Goal: Check status

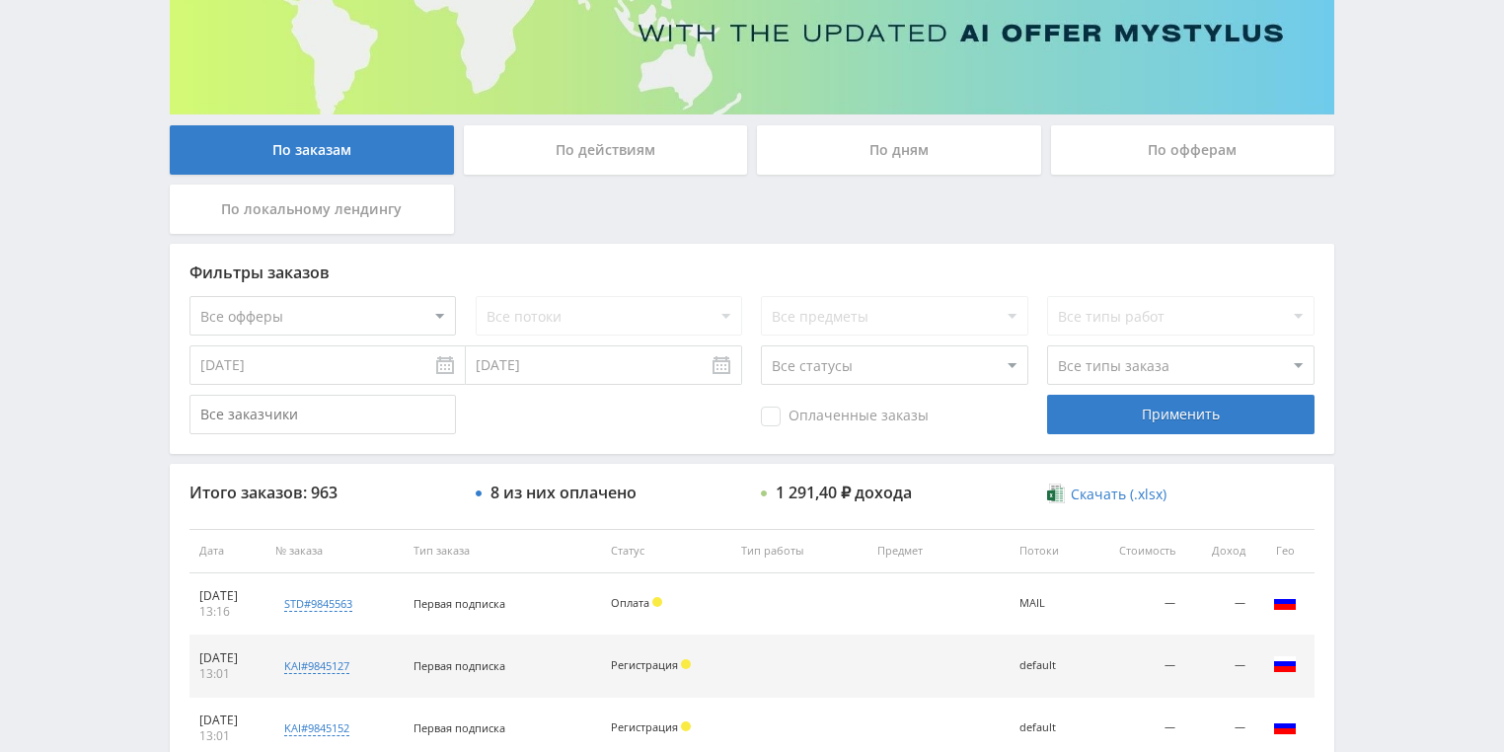
scroll to position [395, 0]
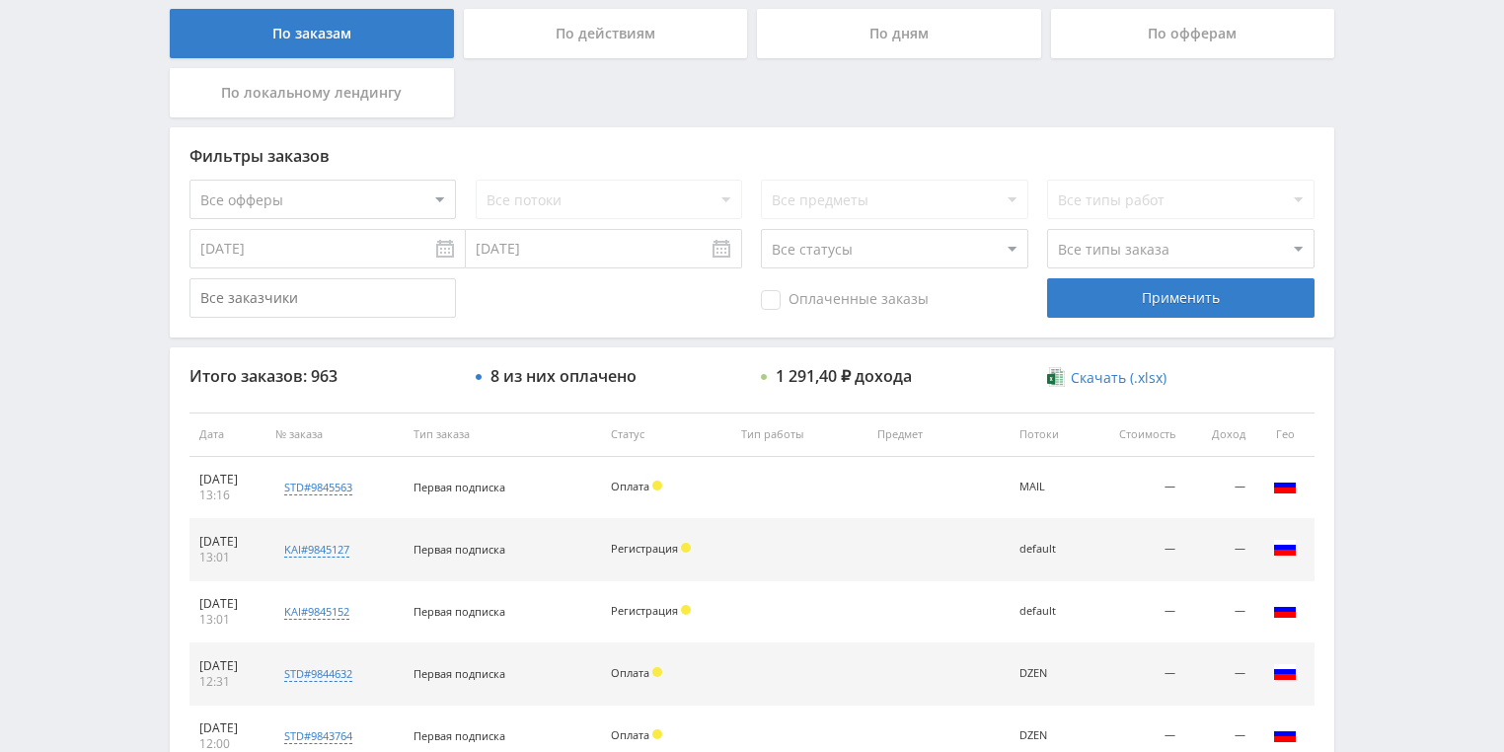
click at [616, 32] on div "По действиям" at bounding box center [606, 33] width 284 height 49
click at [0, 0] on input "По действиям" at bounding box center [0, 0] width 0 height 0
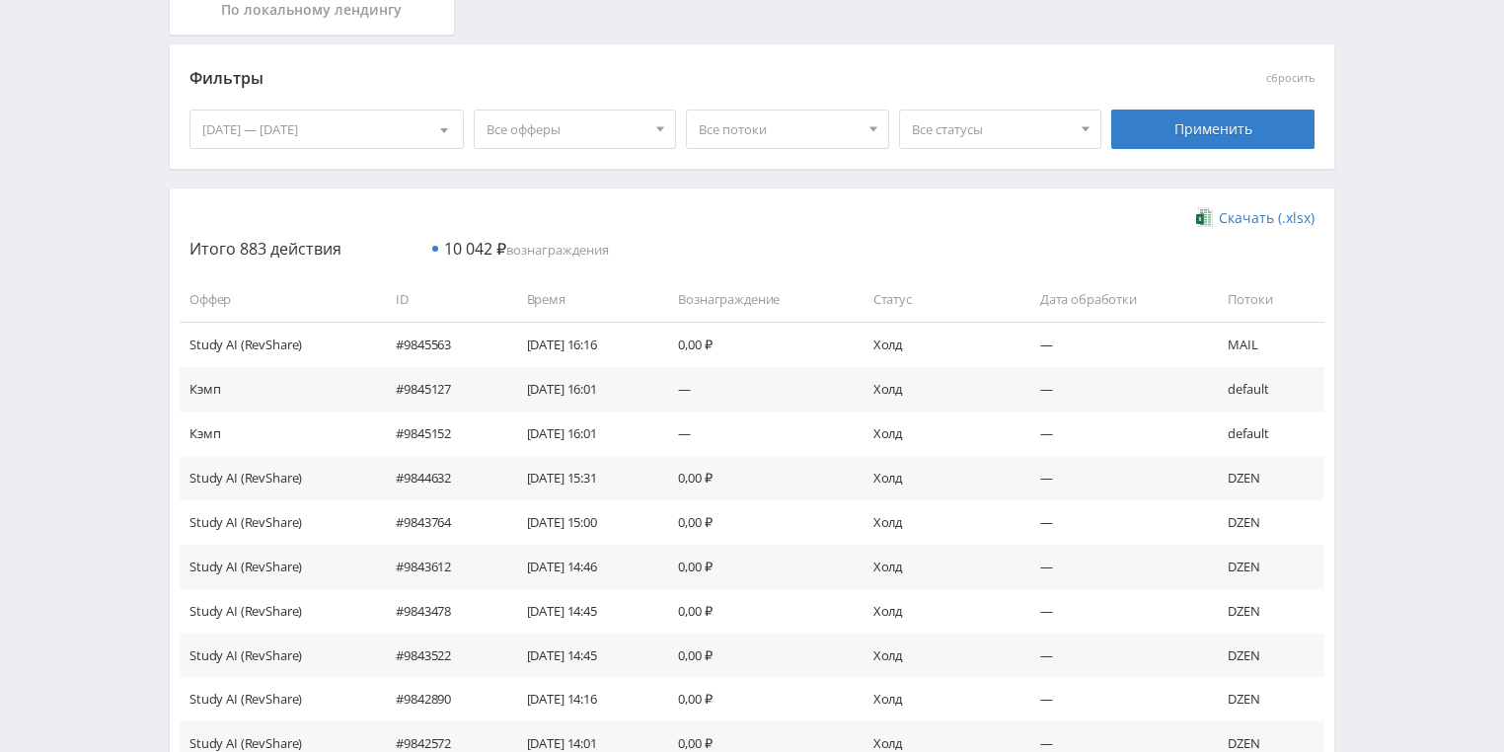
scroll to position [316, 0]
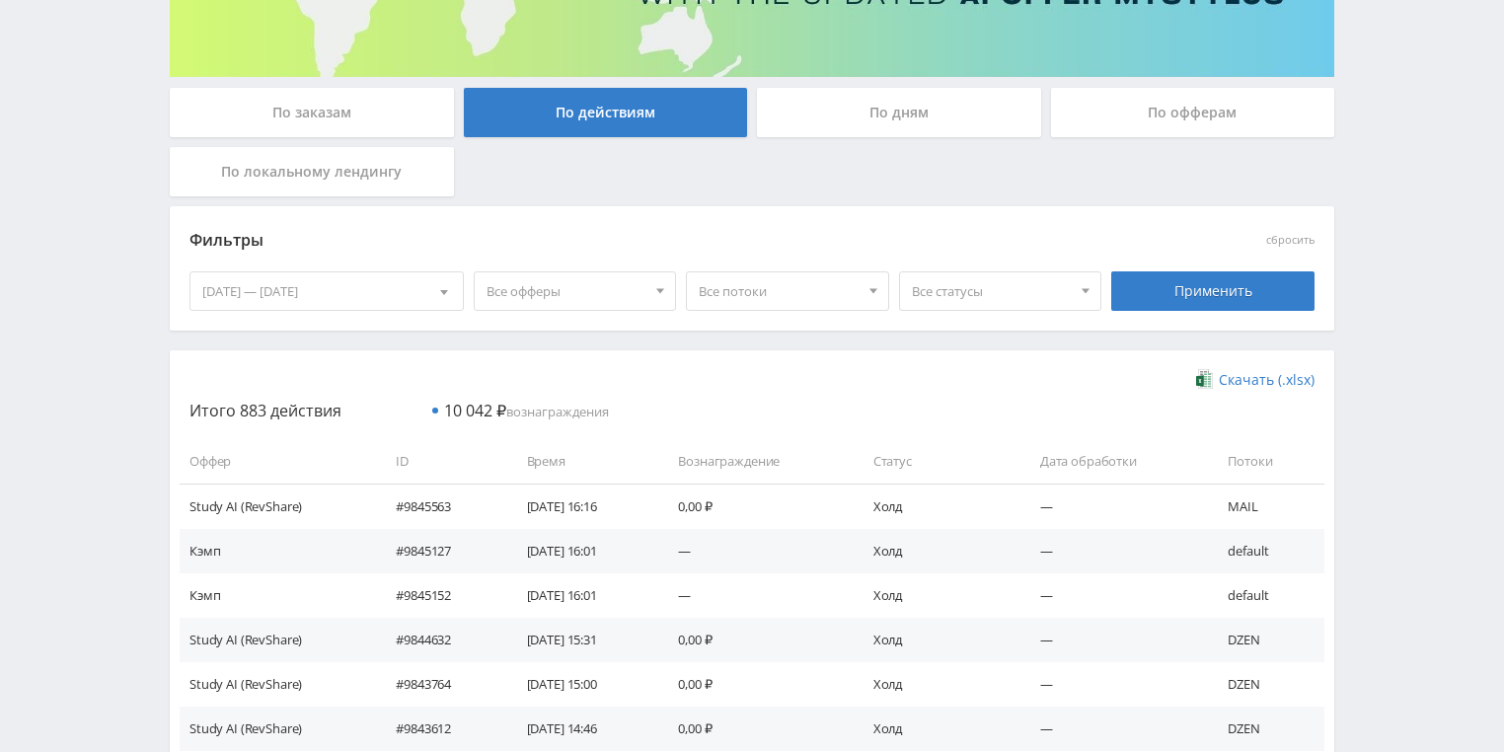
click at [843, 121] on div "По дням" at bounding box center [899, 112] width 284 height 49
click at [0, 0] on input "По дням" at bounding box center [0, 0] width 0 height 0
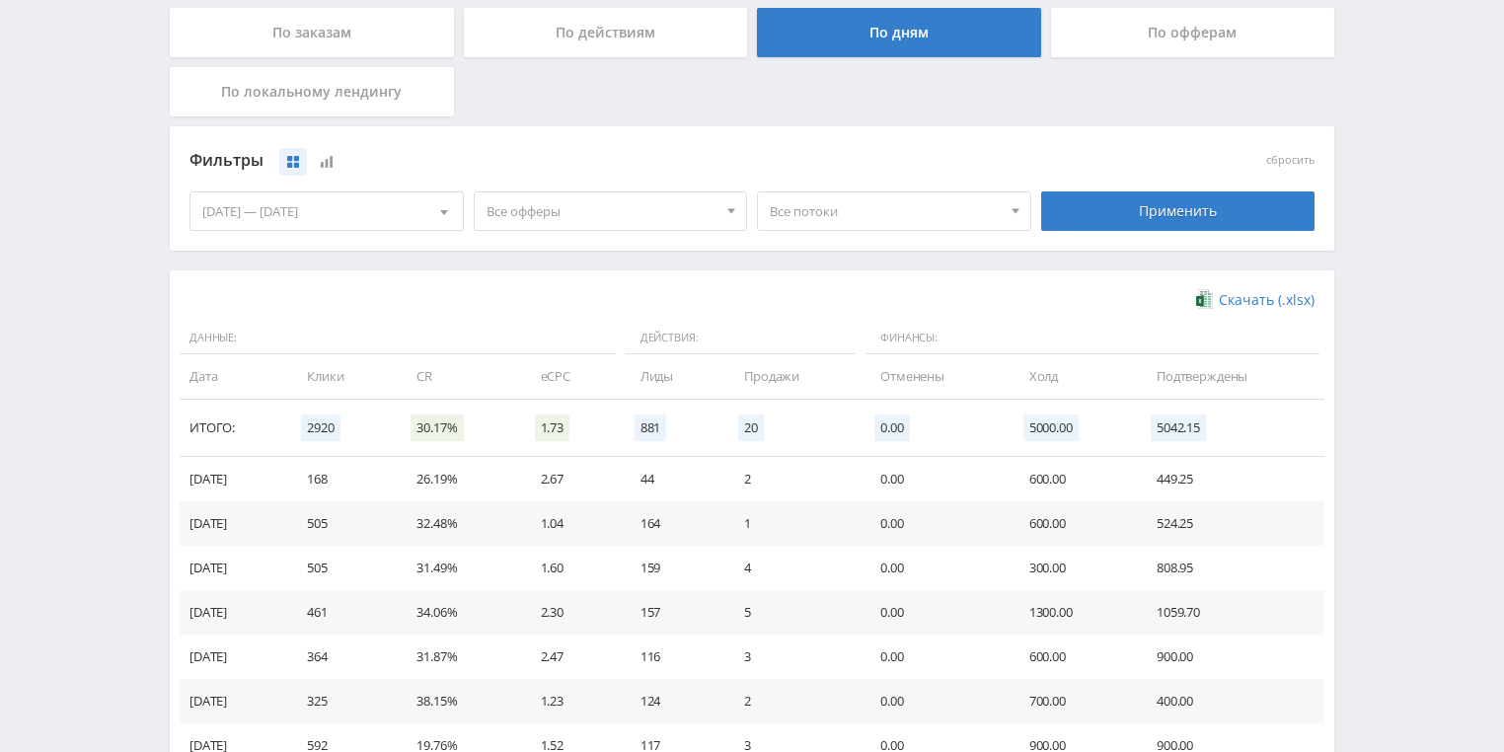
scroll to position [474, 0]
